Goal: Transaction & Acquisition: Purchase product/service

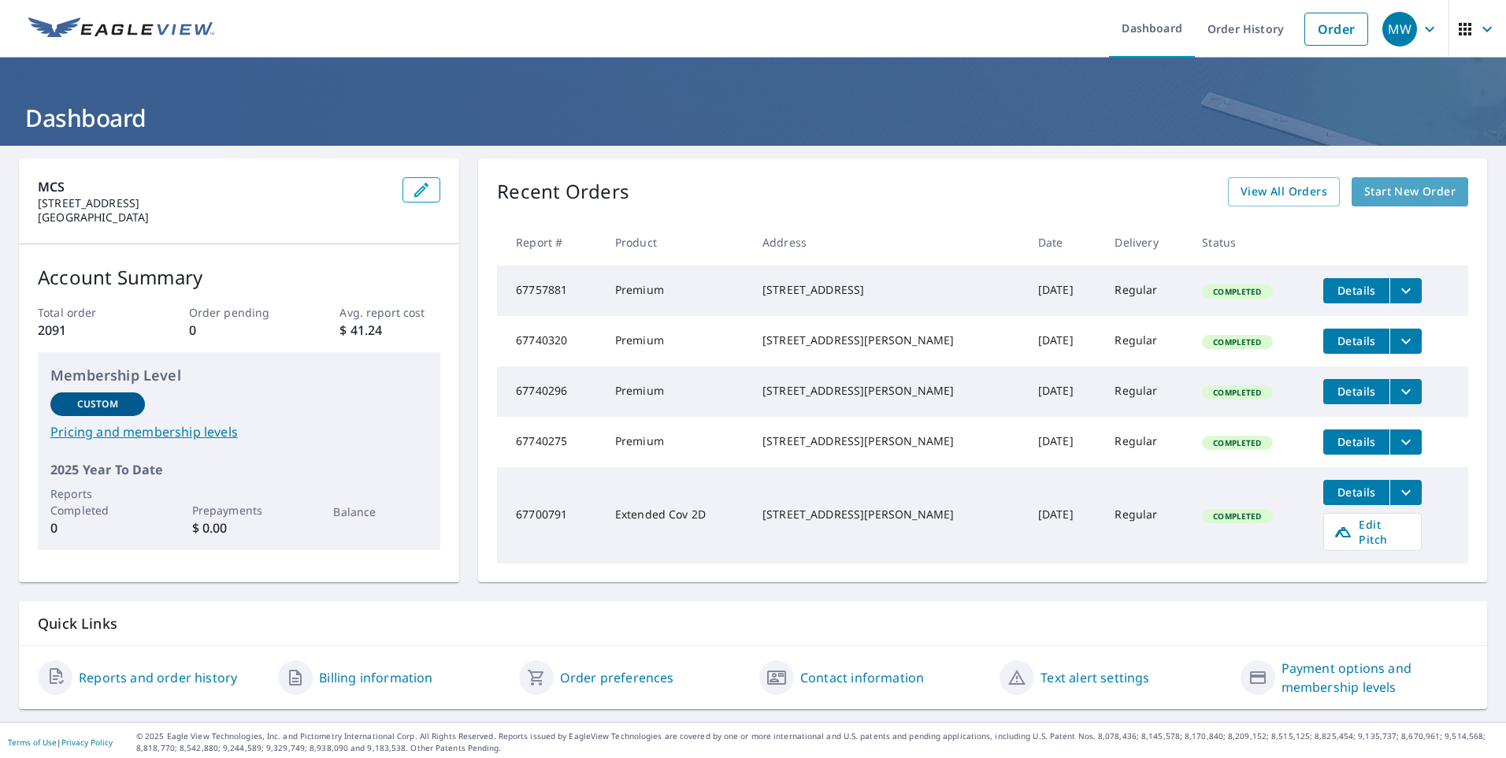
click at [1415, 186] on span "Start New Order" at bounding box center [1409, 192] width 91 height 20
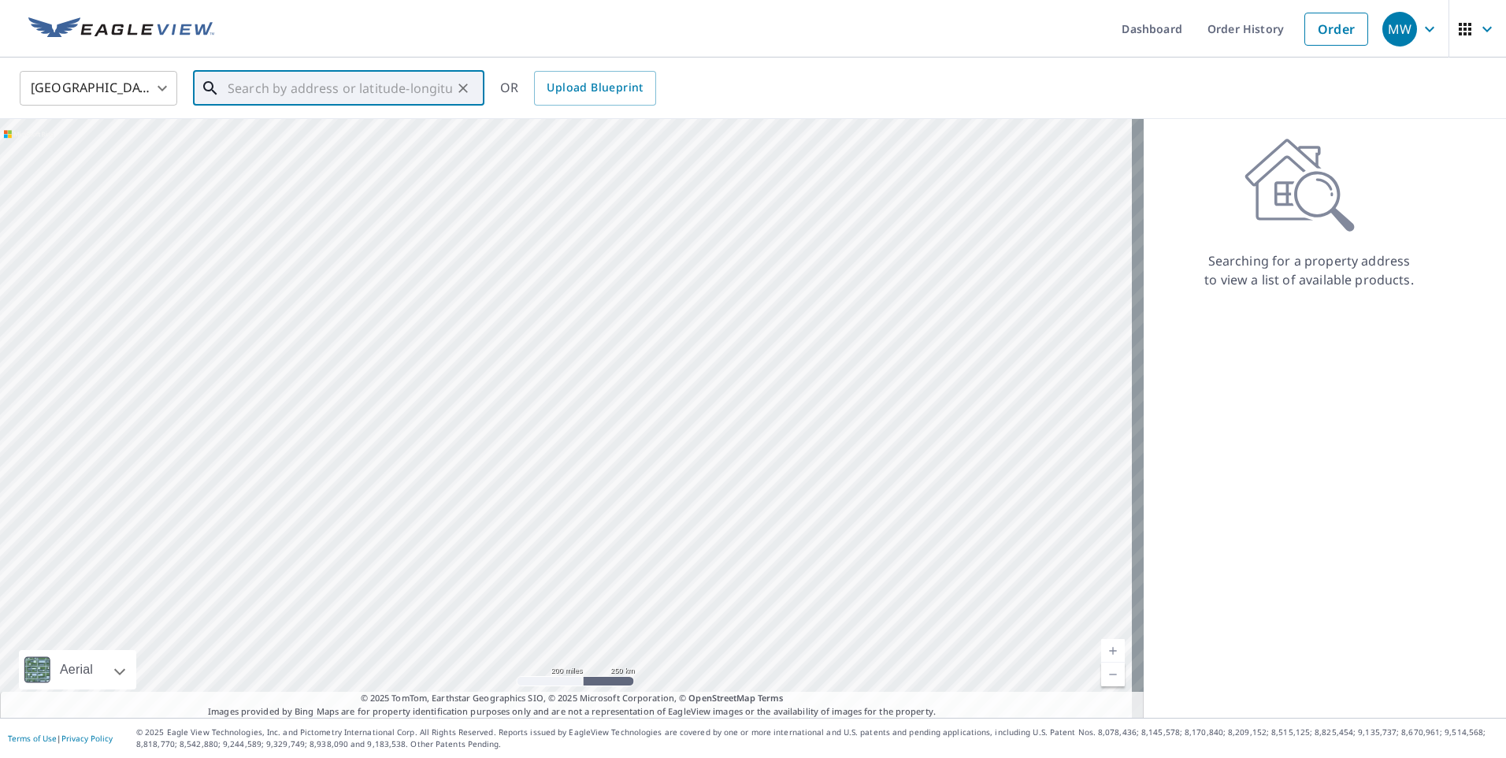
click at [299, 98] on input "text" at bounding box center [340, 88] width 224 height 44
paste input "[STREET_ADDRESS][PERSON_NAME]"
click at [291, 128] on span "[STREET_ADDRESS]" at bounding box center [347, 133] width 247 height 19
type input "[STREET_ADDRESS]"
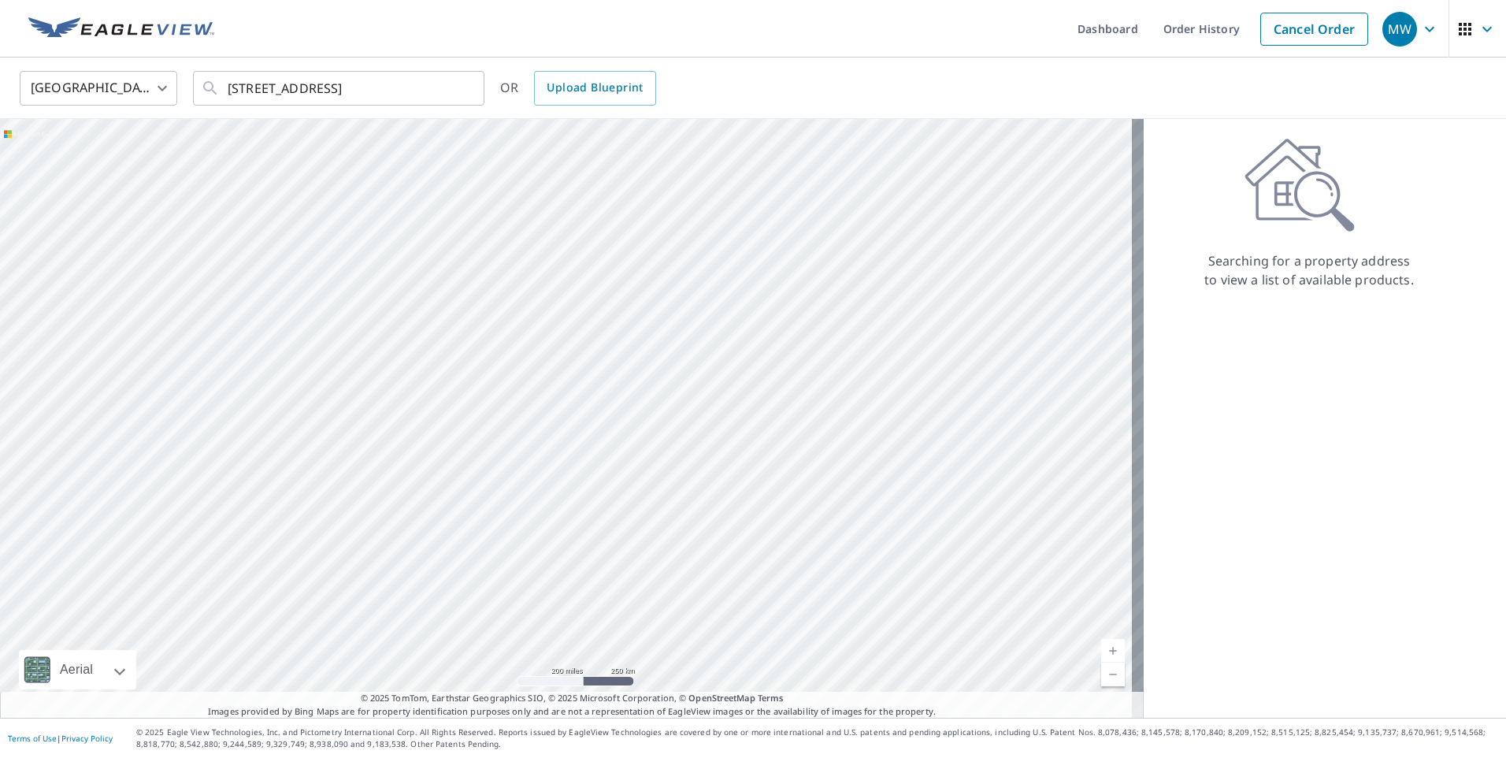
scroll to position [0, 0]
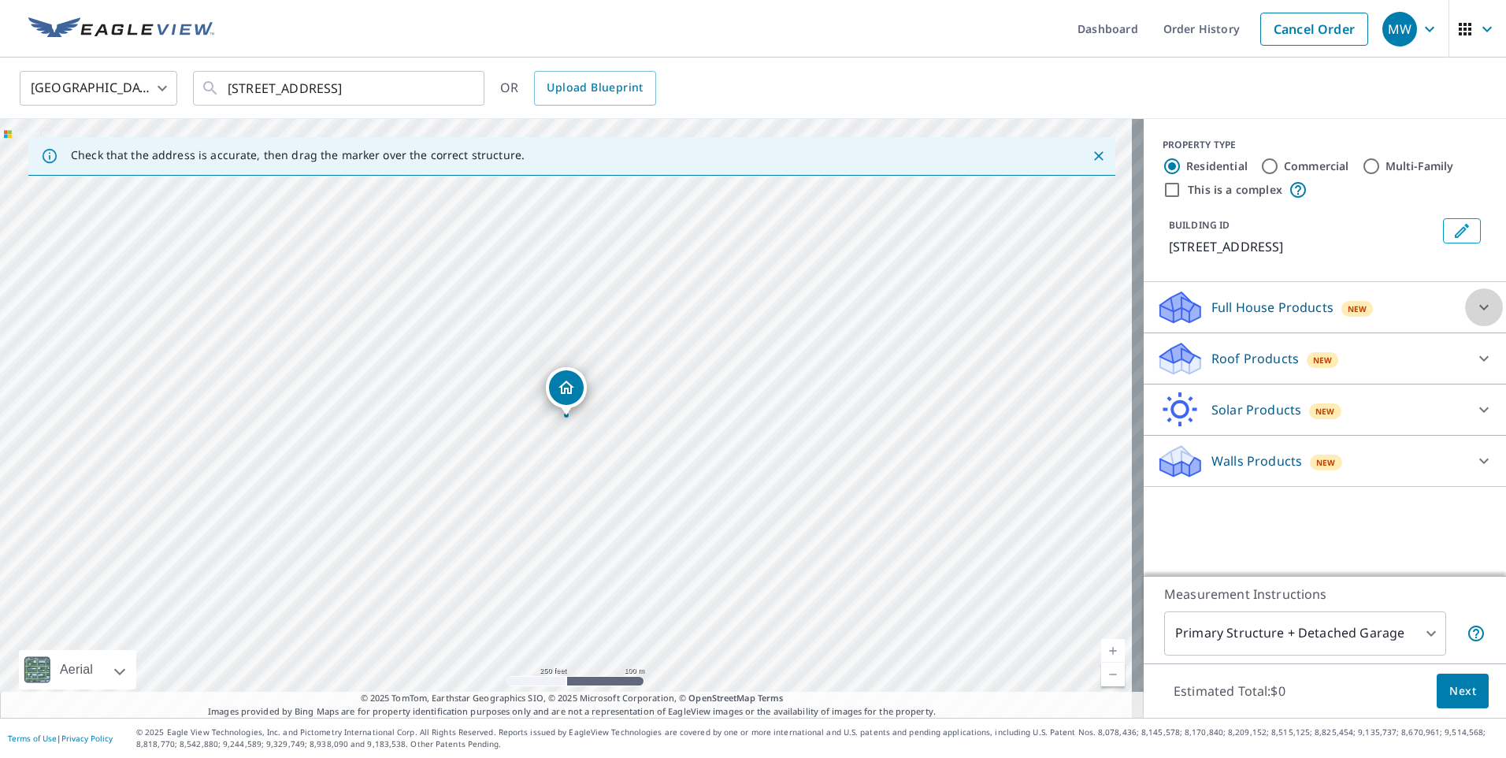
click at [1478, 309] on icon at bounding box center [1483, 307] width 19 height 19
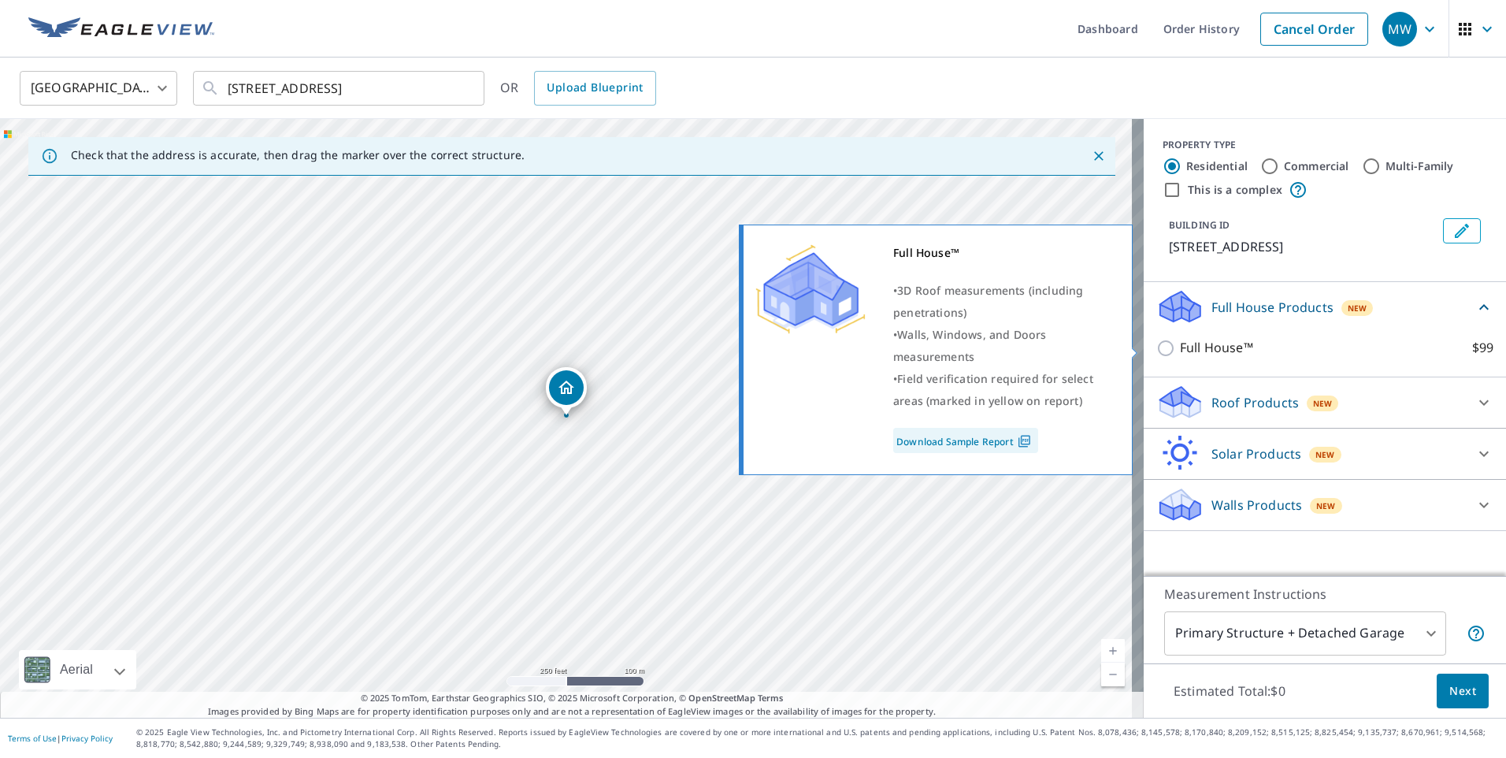
click at [1156, 341] on input "Full House™ $99" at bounding box center [1168, 348] width 24 height 19
checkbox input "true"
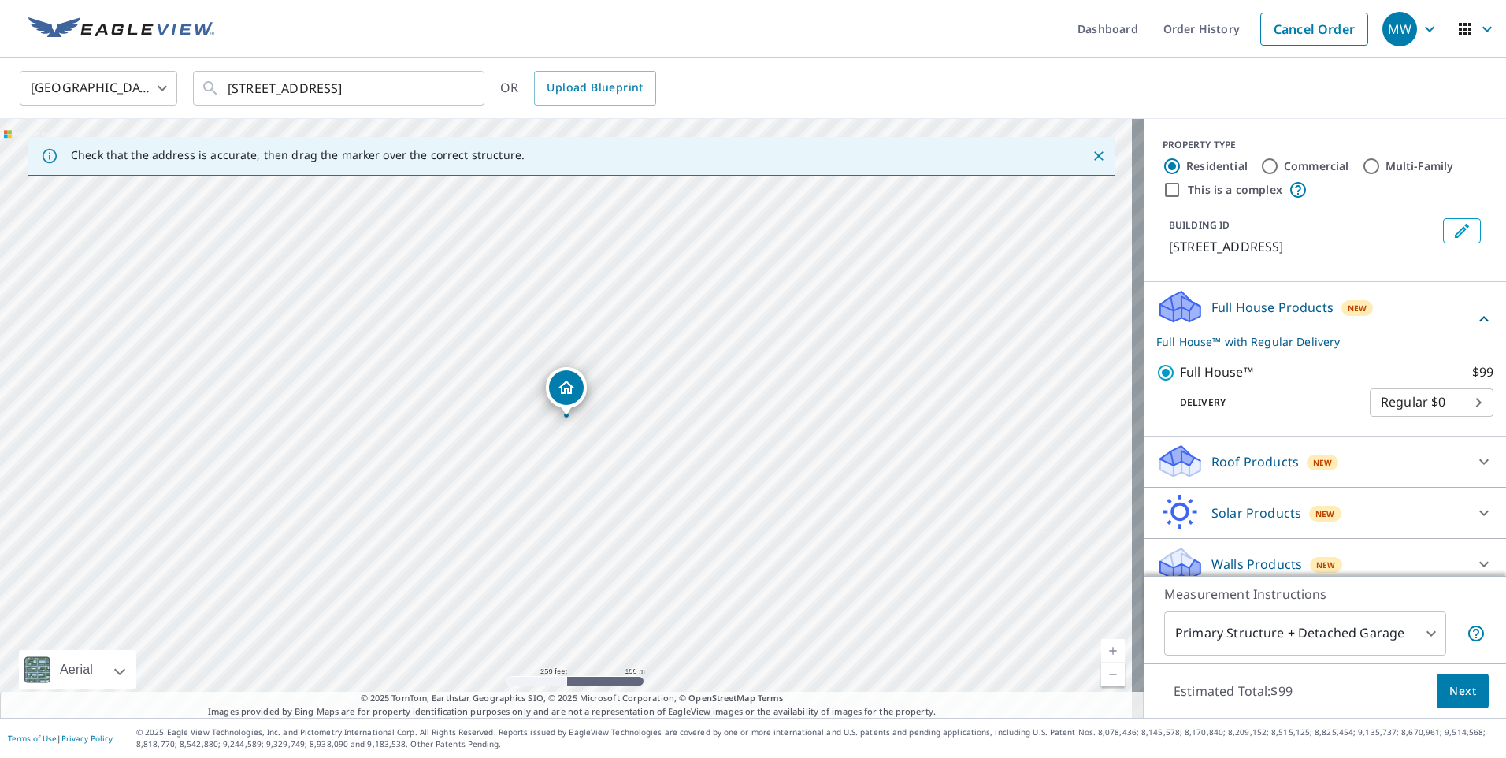
click at [1449, 689] on span "Next" at bounding box center [1462, 691] width 27 height 20
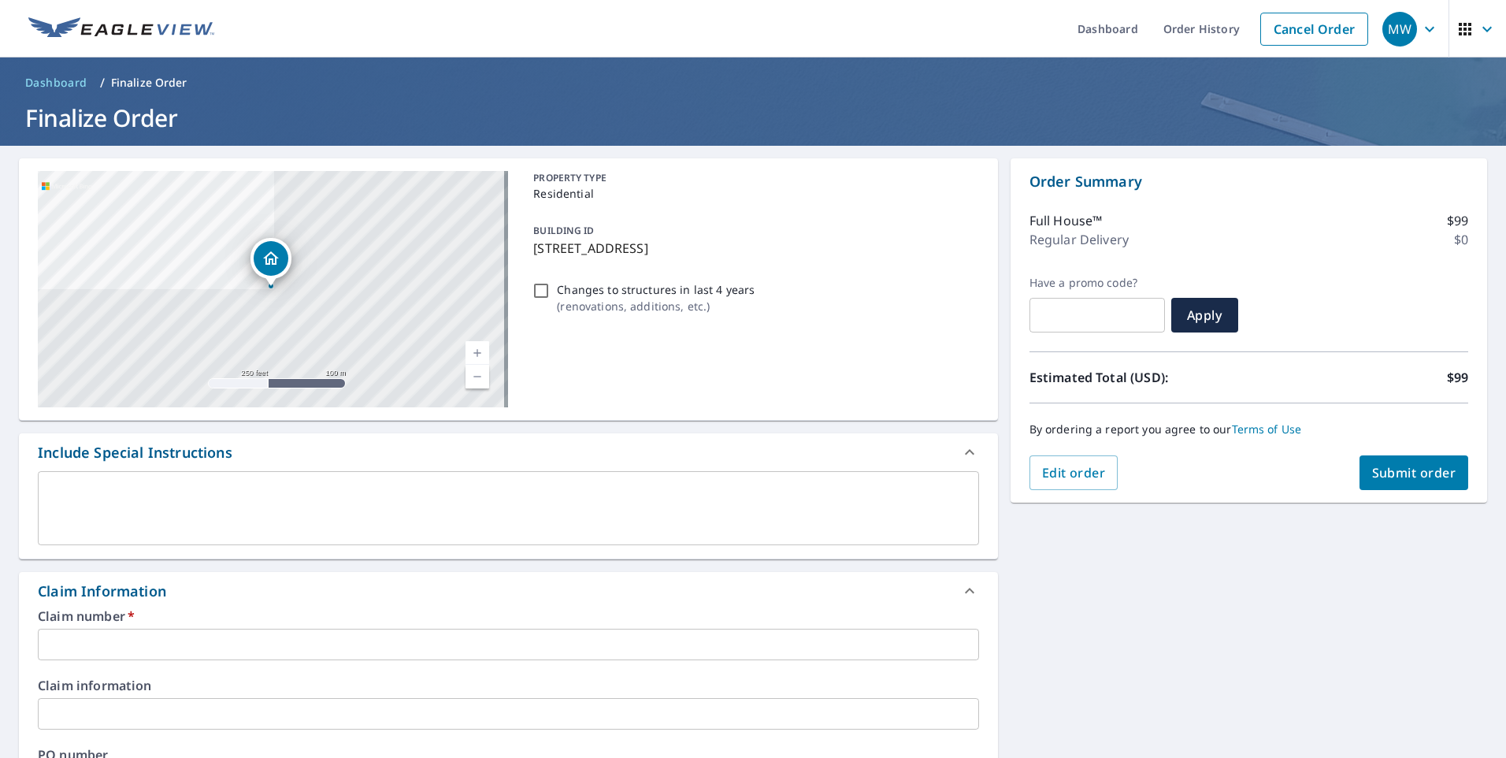
scroll to position [236, 0]
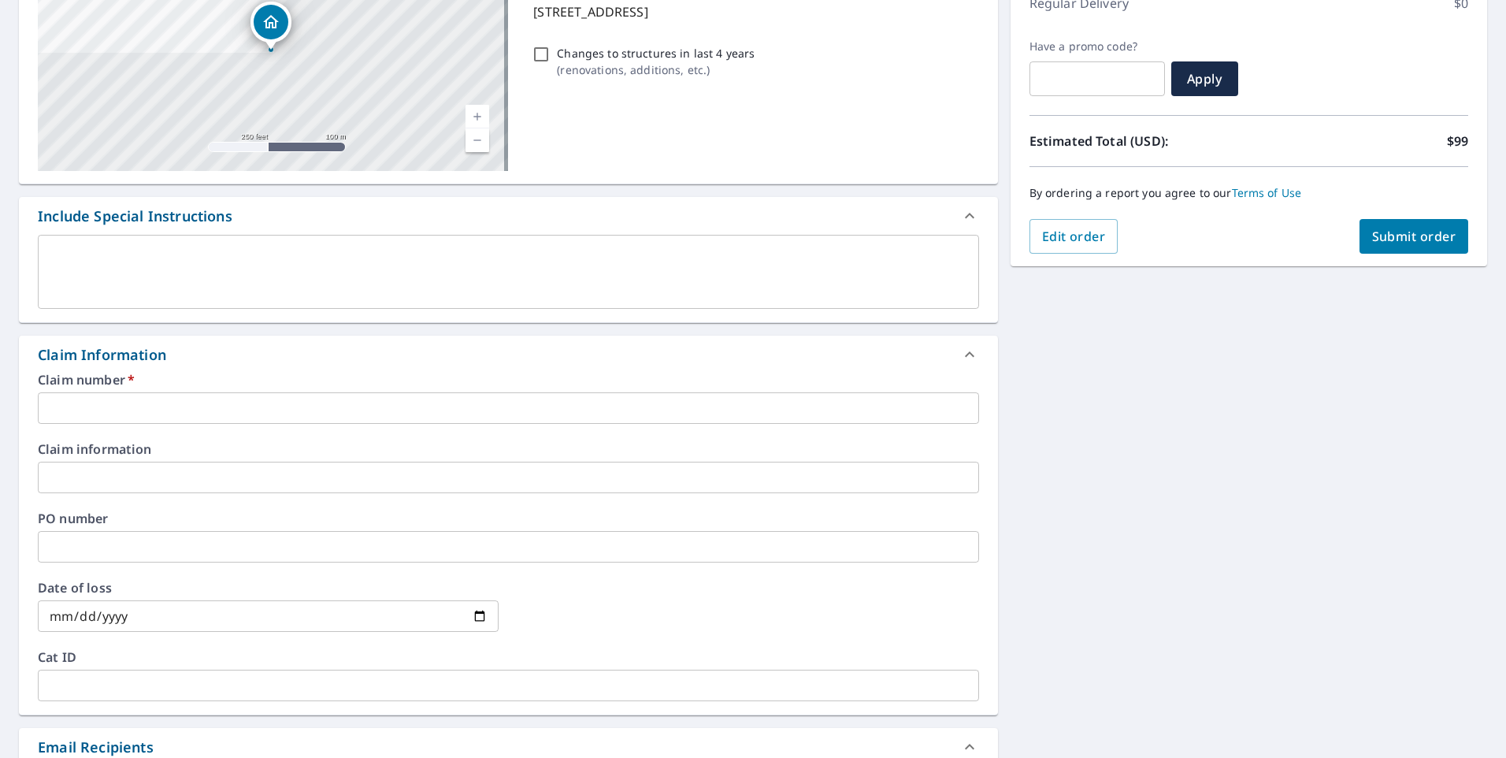
drag, startPoint x: 158, startPoint y: 409, endPoint x: 264, endPoint y: 384, distance: 108.3
click at [158, 409] on input "text" at bounding box center [508, 408] width 941 height 32
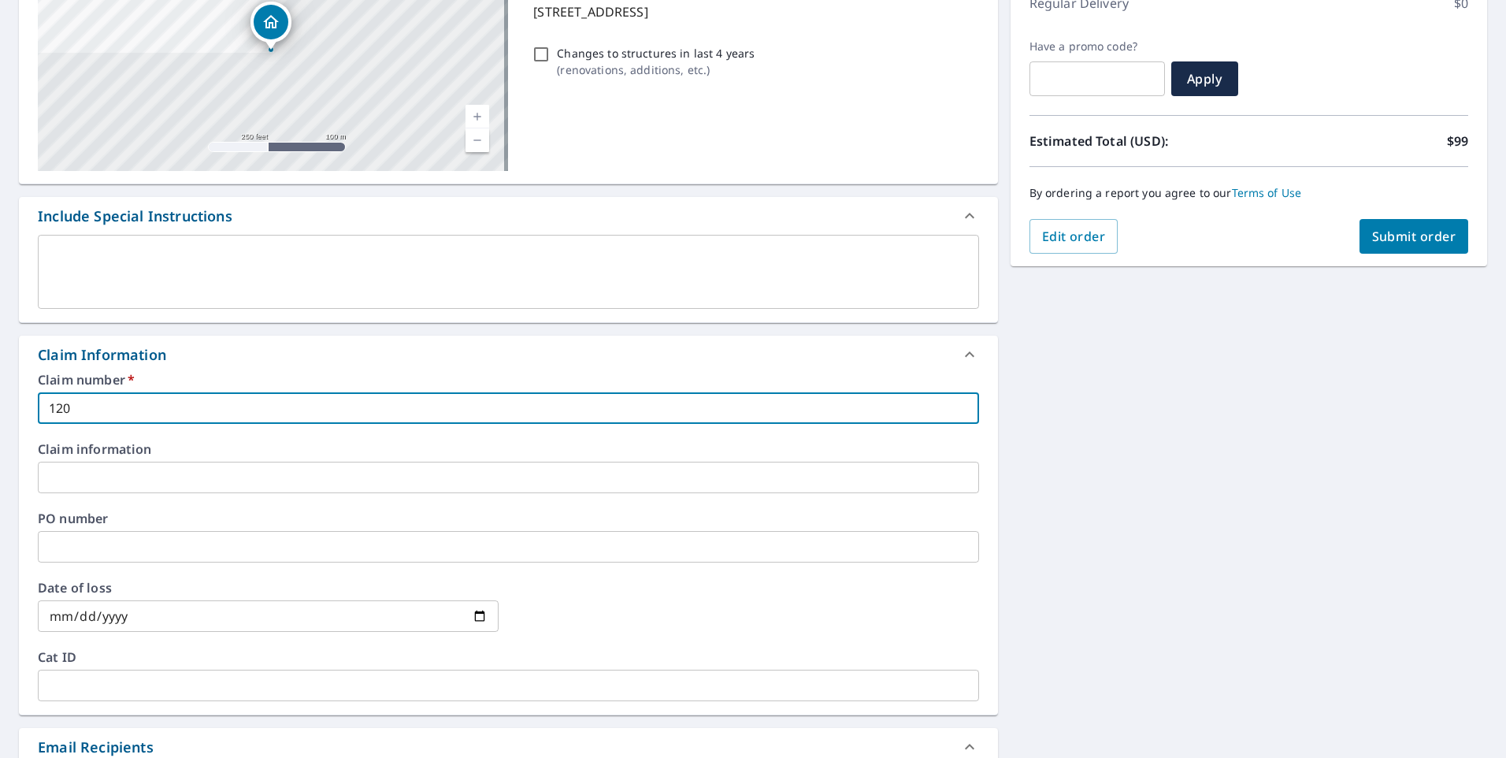
scroll to position [584, 0]
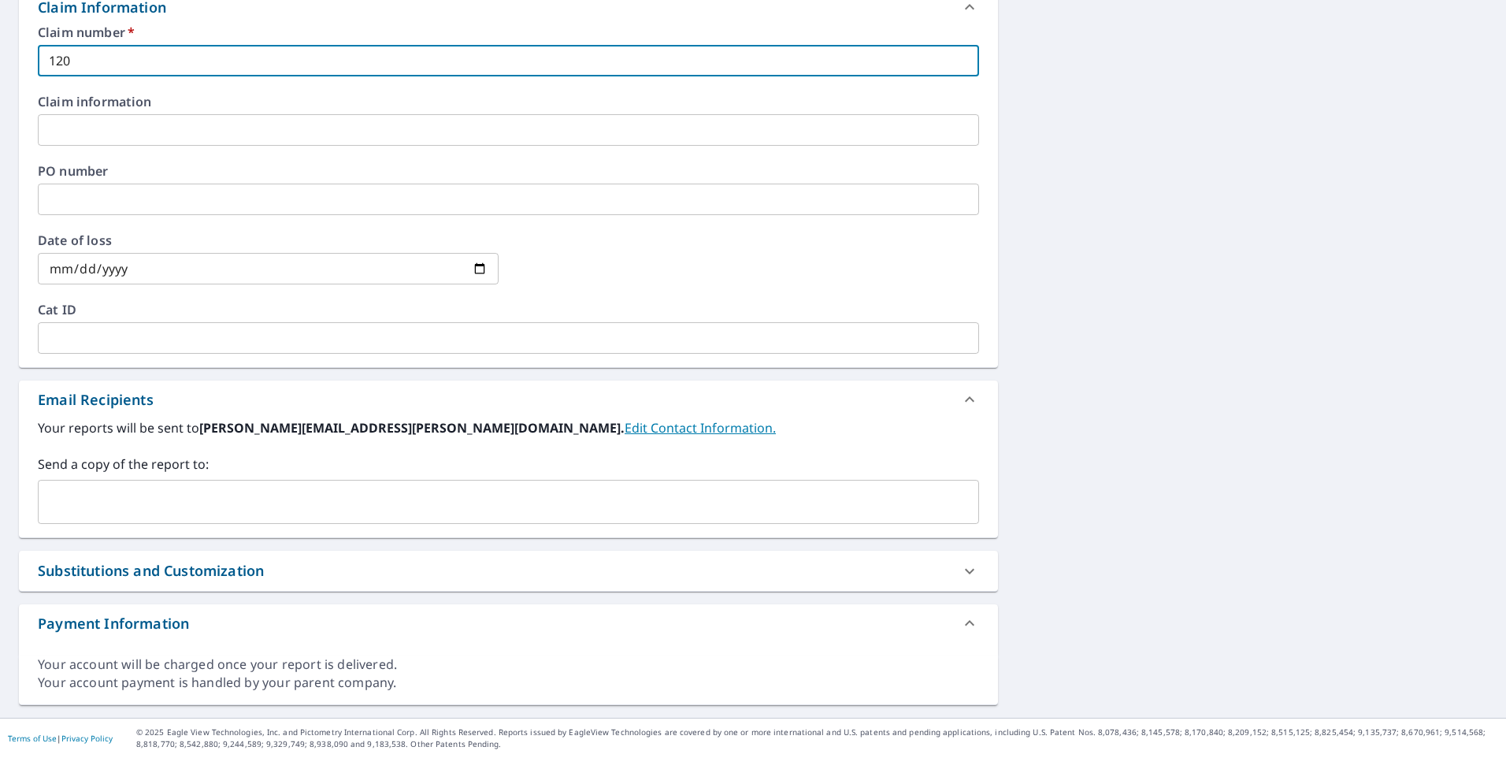
type input "120"
click at [125, 495] on input "text" at bounding box center [496, 502] width 903 height 30
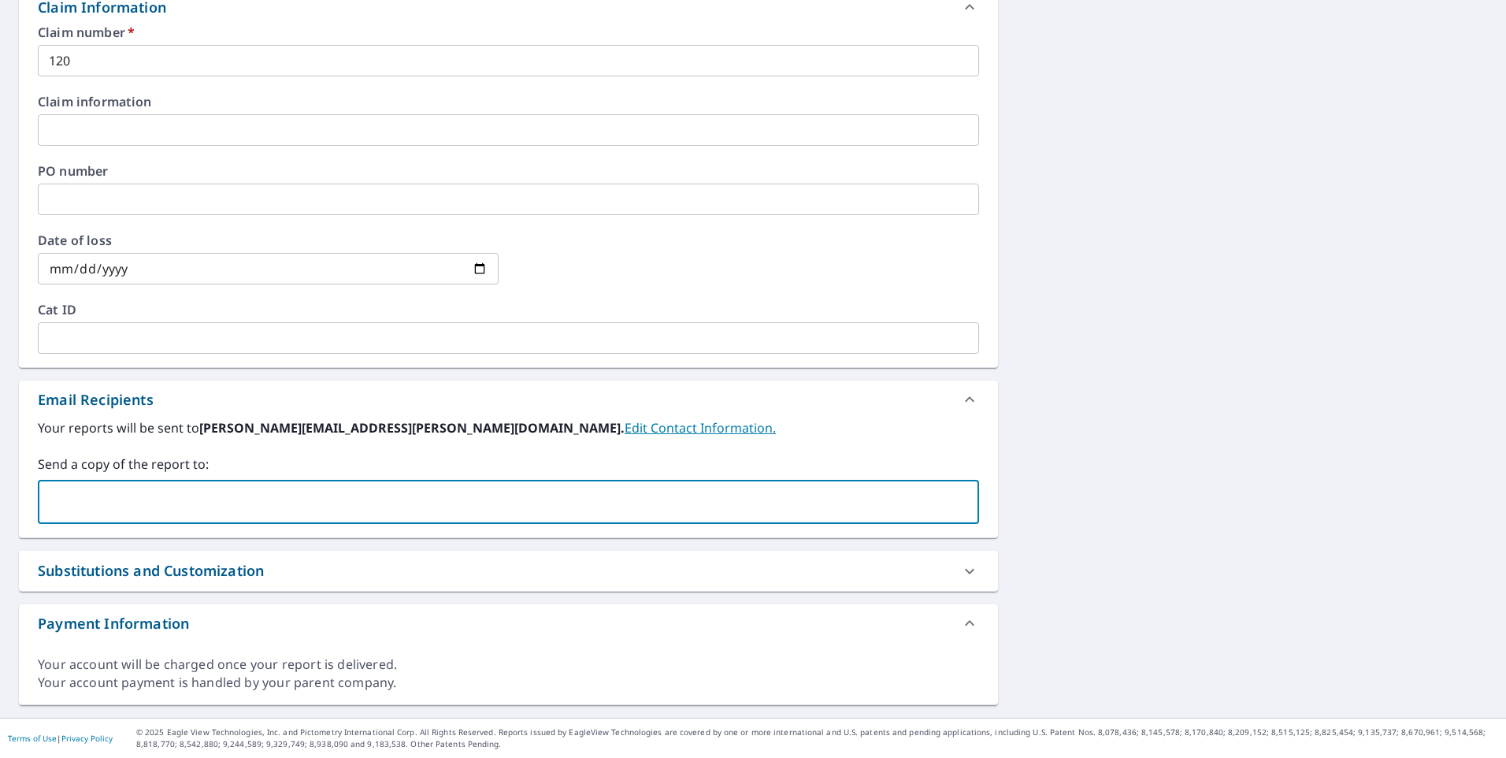
paste input "[EMAIL_ADDRESS][DOMAIN_NAME]"
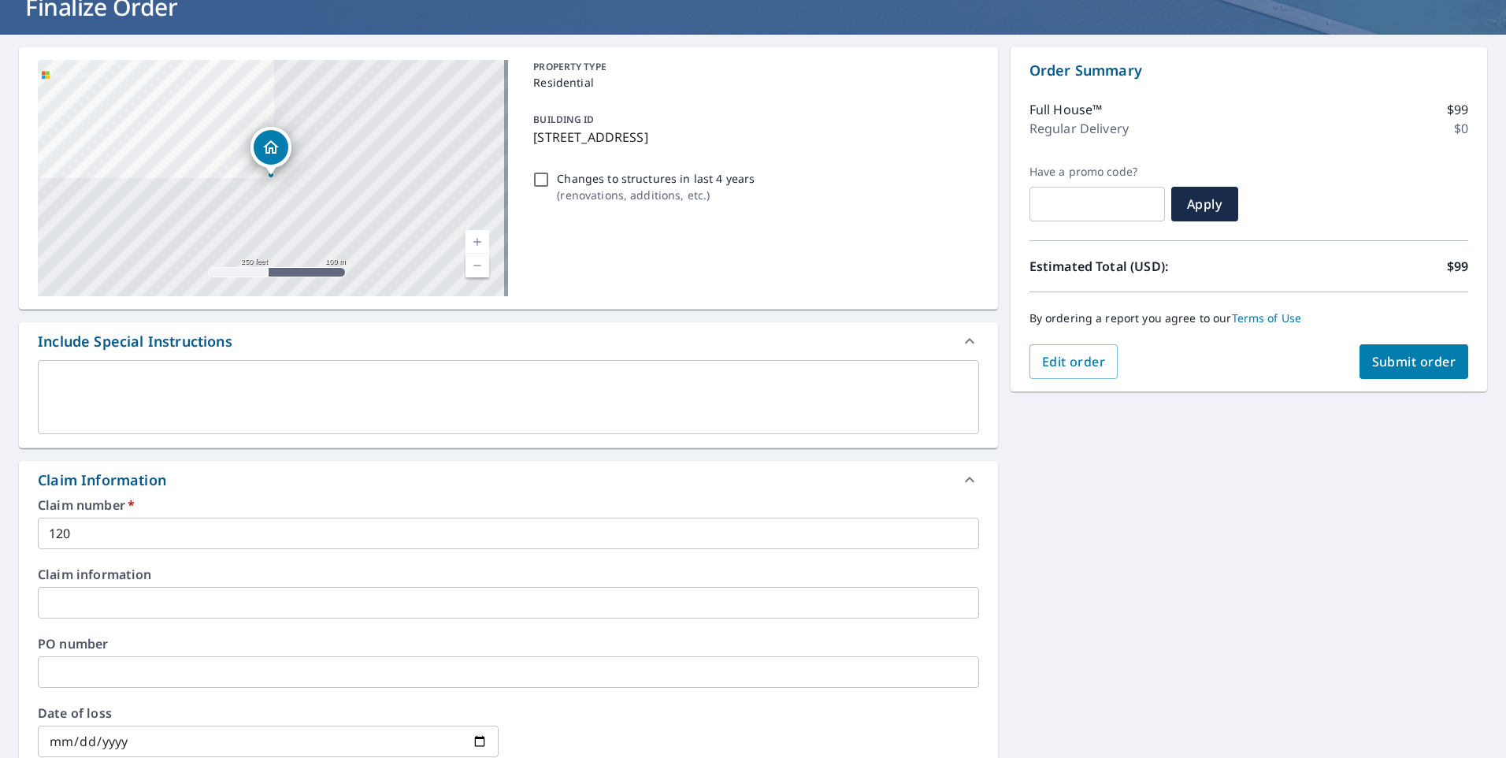
scroll to position [32, 0]
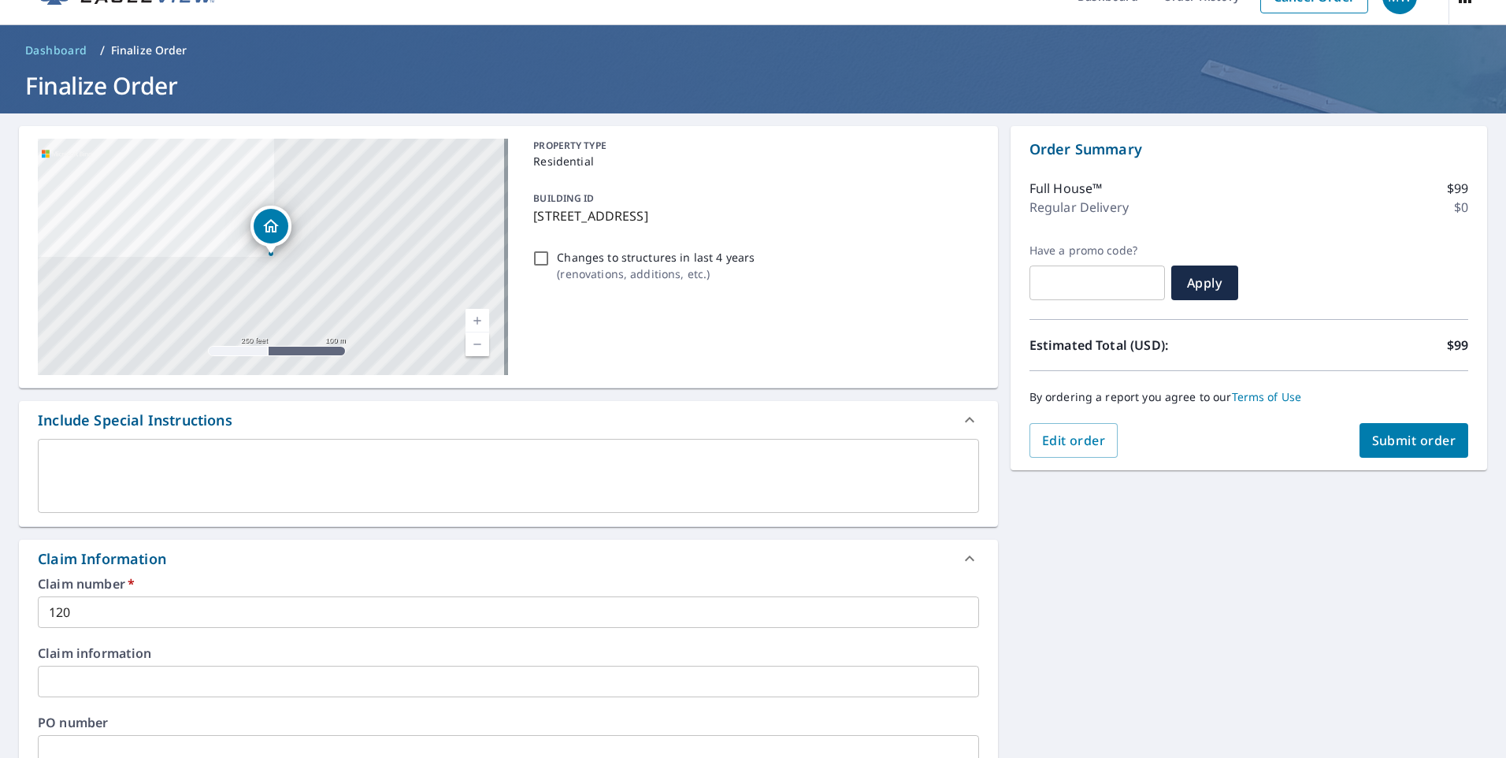
type input "[EMAIL_ADDRESS][DOMAIN_NAME]"
click at [1398, 435] on span "Submit order" at bounding box center [1414, 440] width 84 height 17
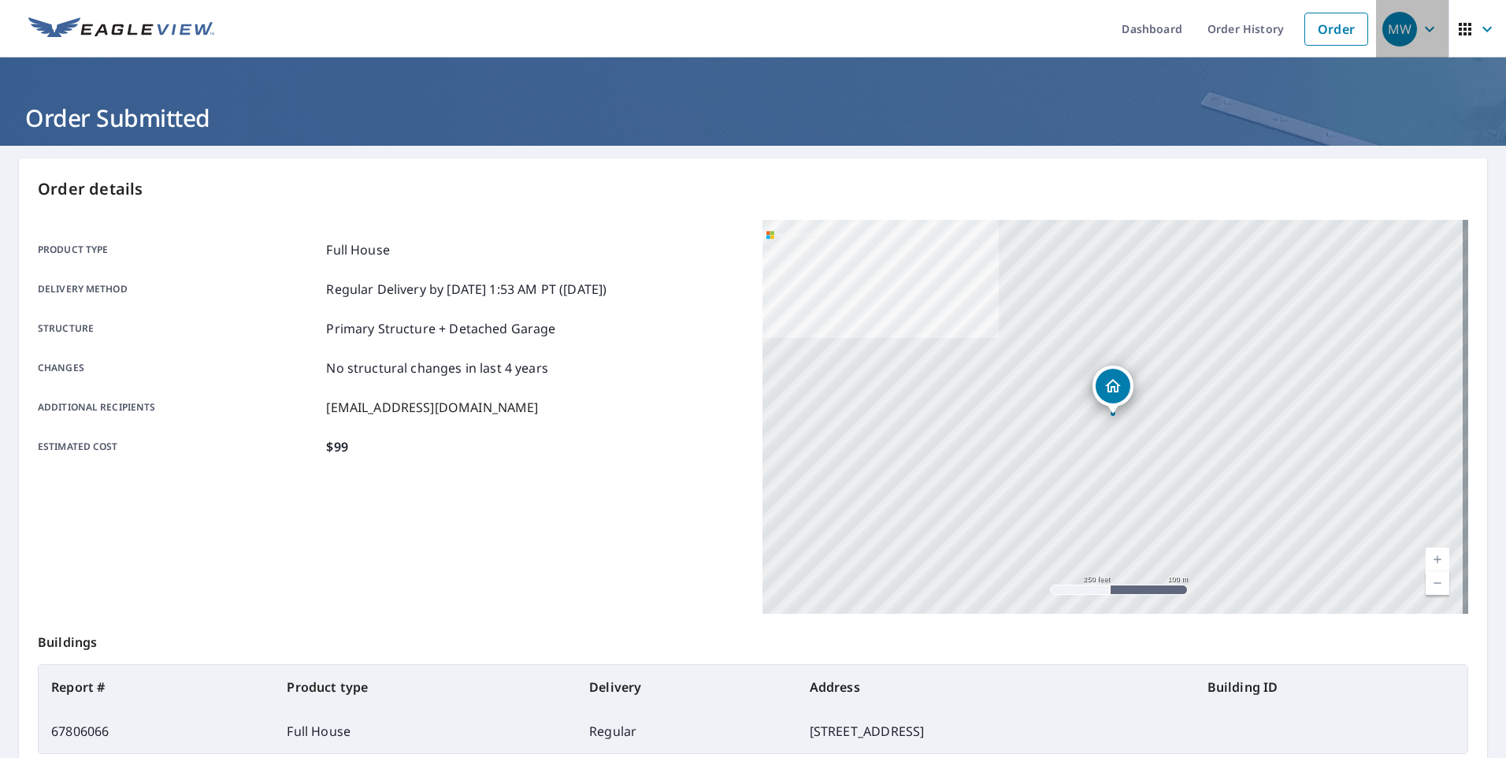
click at [1412, 2] on button "MW" at bounding box center [1412, 28] width 72 height 57
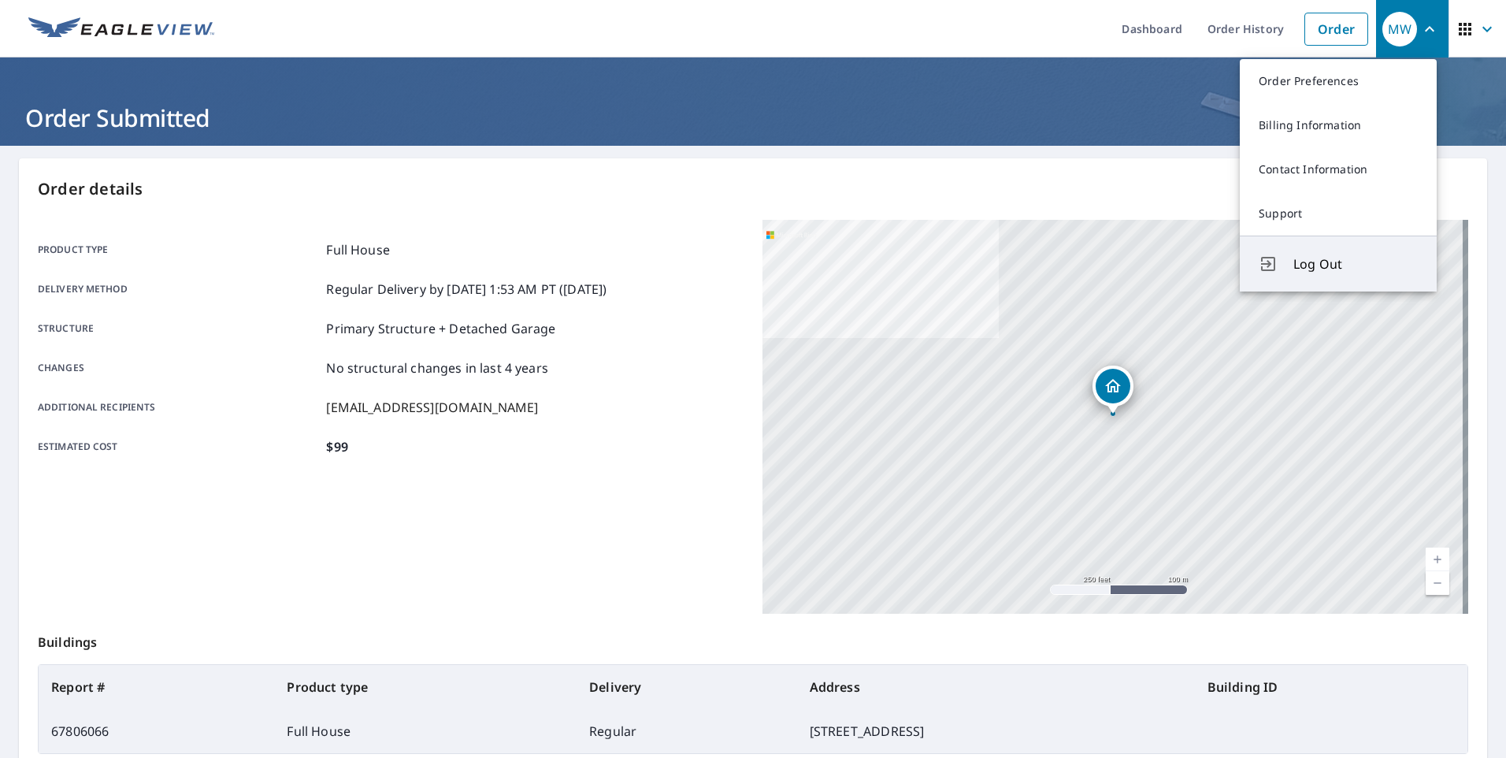
click at [1307, 269] on span "Log Out" at bounding box center [1355, 263] width 124 height 19
